Goal: Transaction & Acquisition: Obtain resource

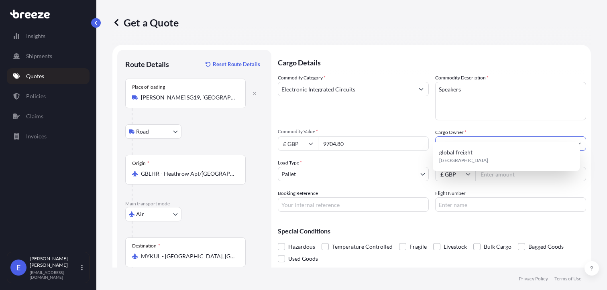
select select "Road"
select select "Air"
select select "1"
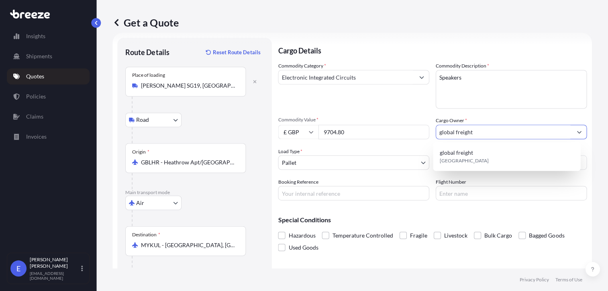
scroll to position [12, 0]
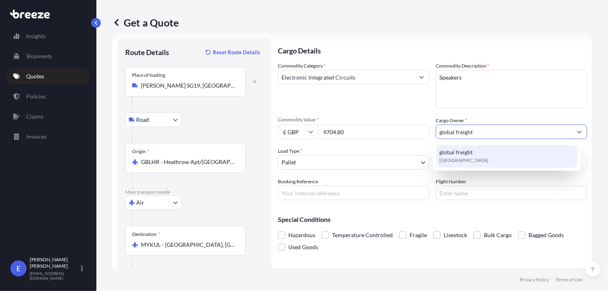
click at [334, 158] on body "1 option available. Insights Shipments Quotes Policies Claims Invoices E [PERSO…" at bounding box center [304, 145] width 608 height 291
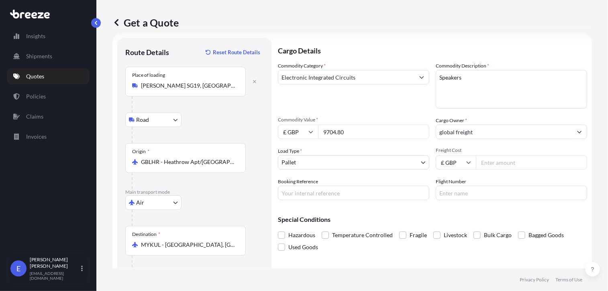
click at [476, 160] on input "Freight Cost" at bounding box center [531, 162] width 111 height 14
type input "575"
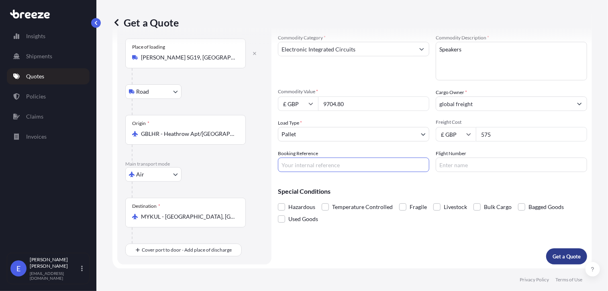
click at [552, 256] on p "Get a Quote" at bounding box center [566, 256] width 28 height 8
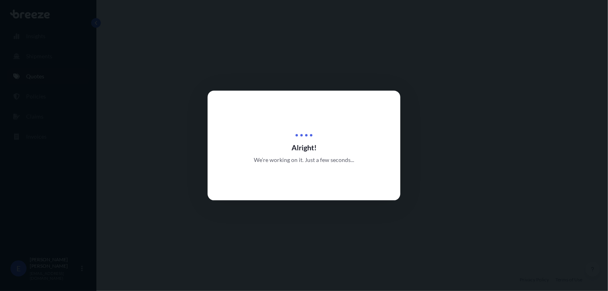
select select "Road"
select select "Air"
select select "1"
